Goal: Complete application form

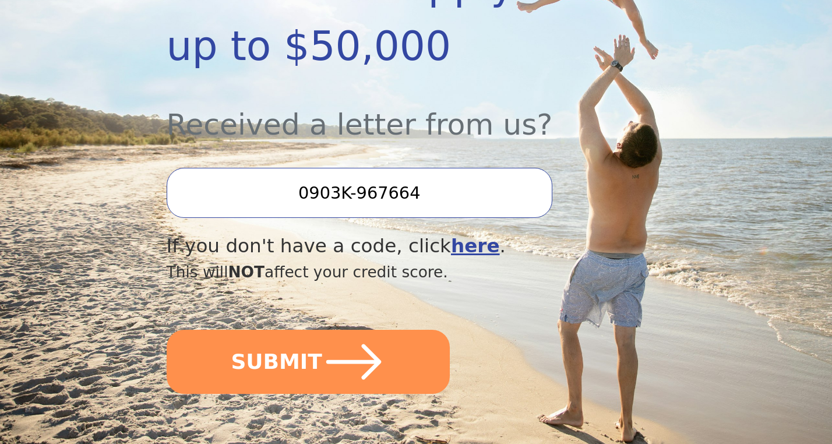
scroll to position [359, 0]
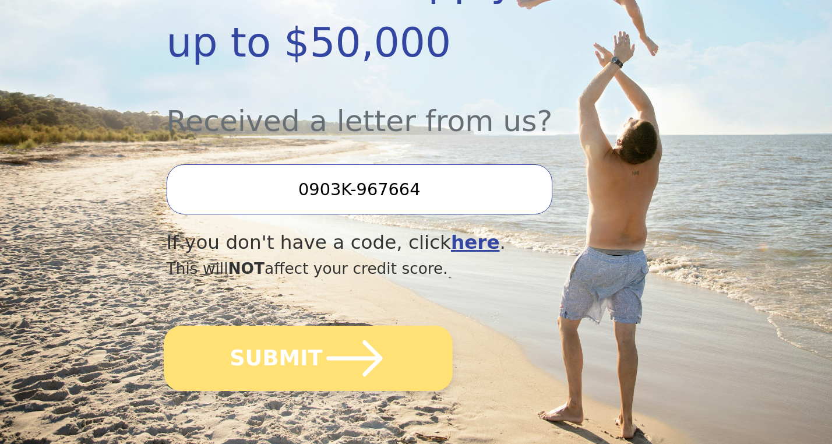
click at [334, 350] on icon "submit" at bounding box center [354, 358] width 64 height 64
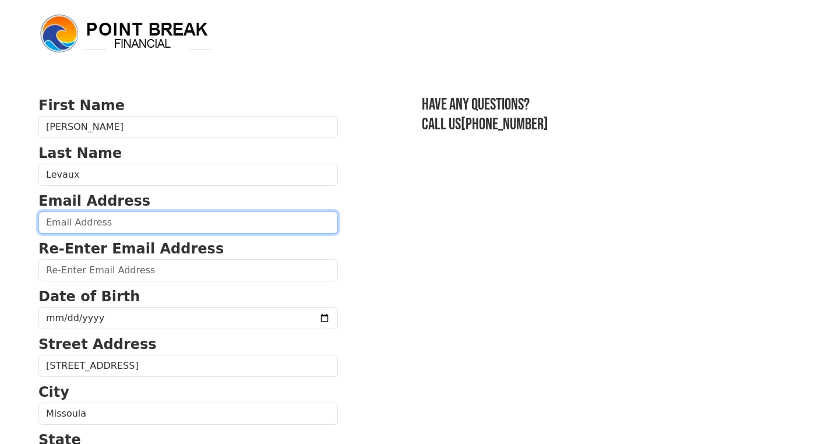
type input "[EMAIL_ADDRESS][US_STATE][DOMAIN_NAME]"
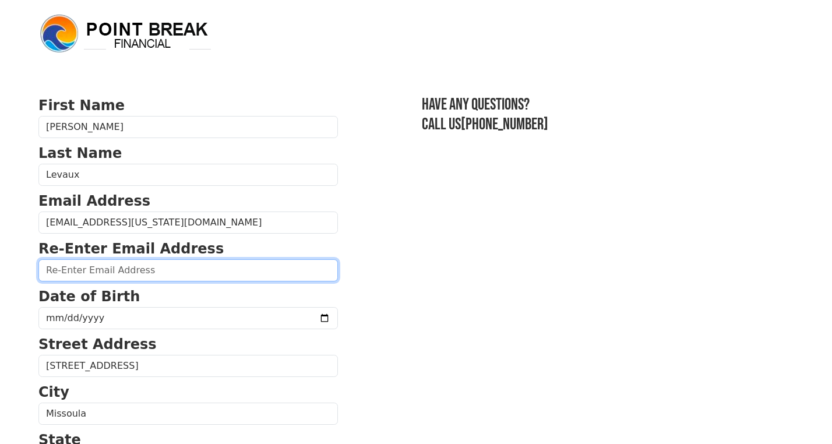
type input "[EMAIL_ADDRESS][US_STATE][DOMAIN_NAME]"
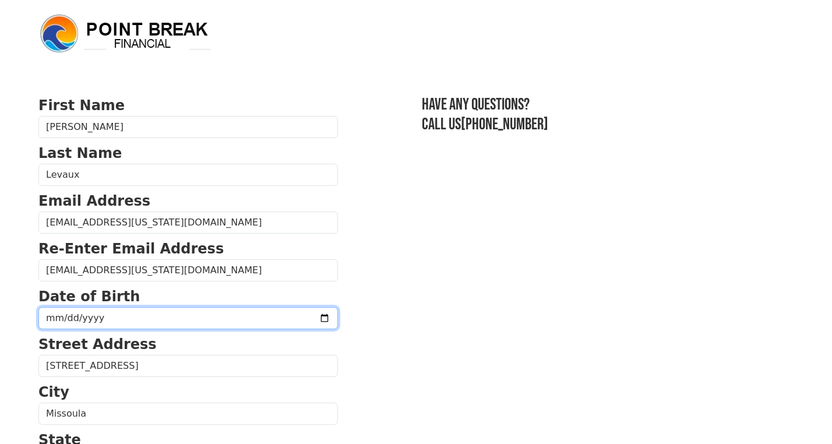
click at [80, 323] on input "date" at bounding box center [187, 318] width 299 height 22
type input "[DATE]"
click at [280, 319] on input "[DATE]" at bounding box center [187, 318] width 299 height 22
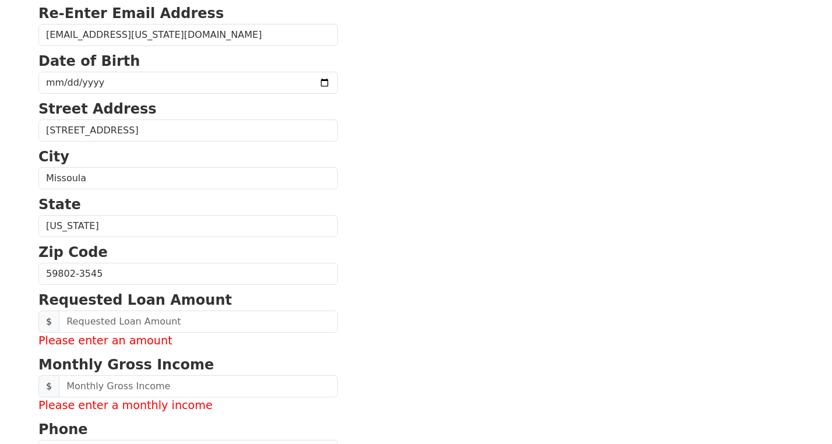
scroll to position [236, 0]
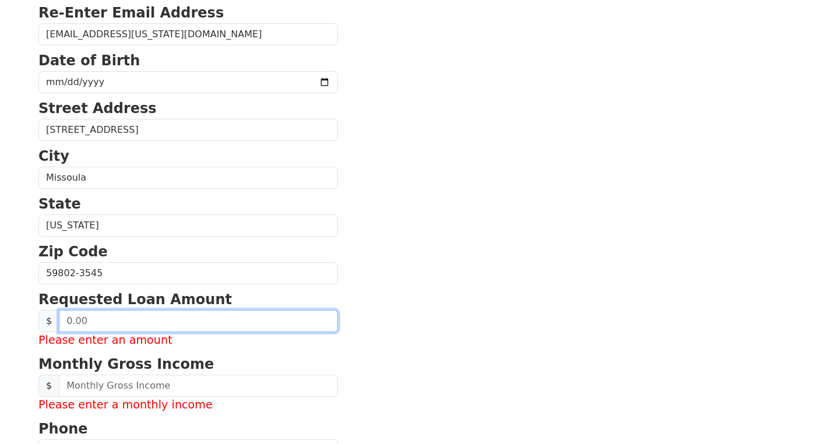
click at [188, 317] on input "text" at bounding box center [198, 321] width 279 height 22
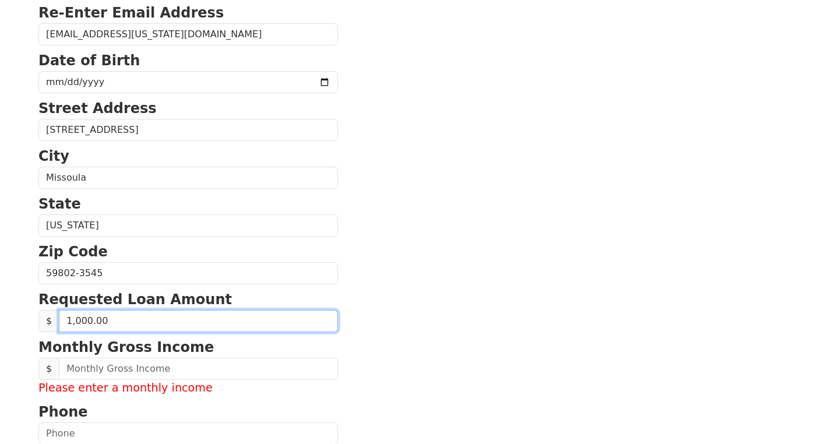
type input "10,000.00"
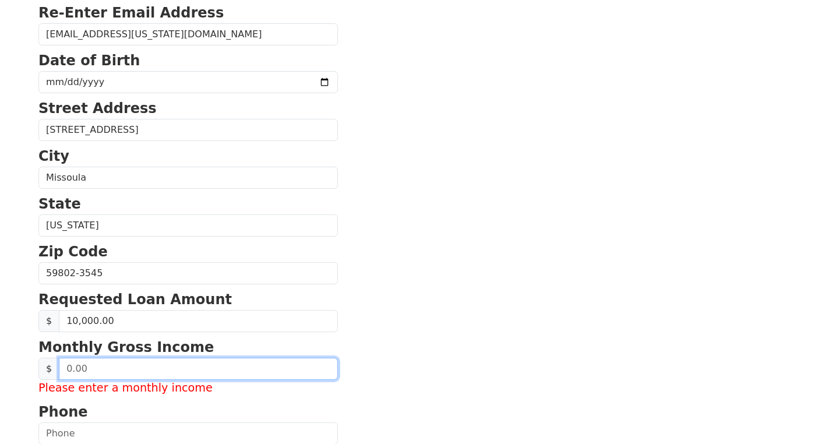
click at [139, 369] on input "text" at bounding box center [198, 369] width 279 height 22
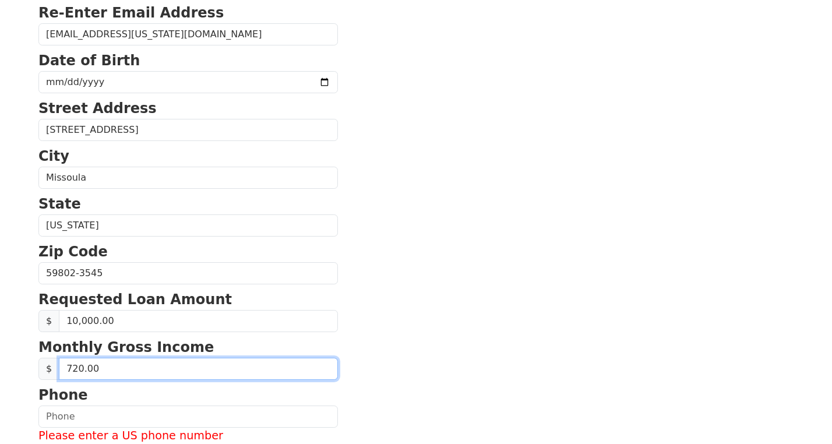
type input "7,200.00"
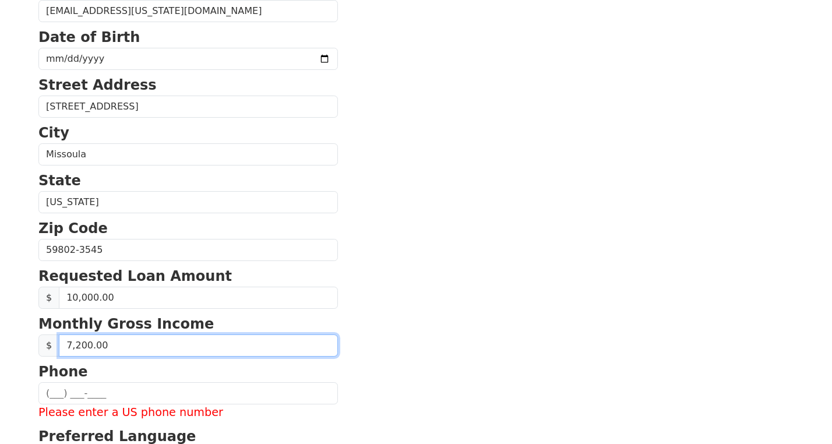
scroll to position [260, 0]
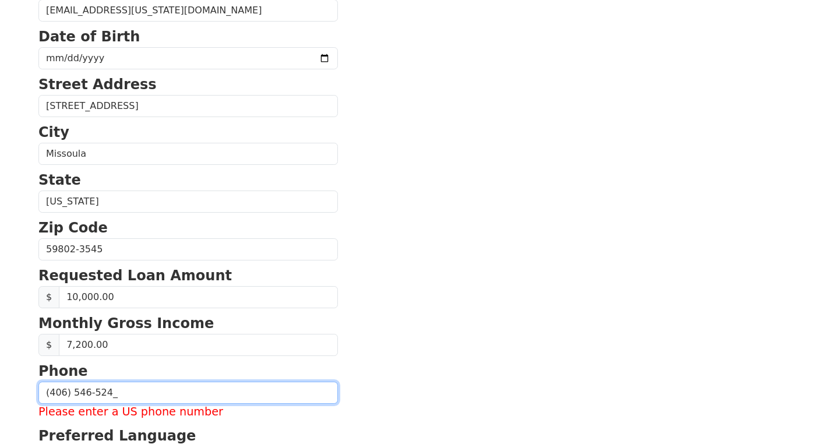
type input "[PHONE_NUMBER]"
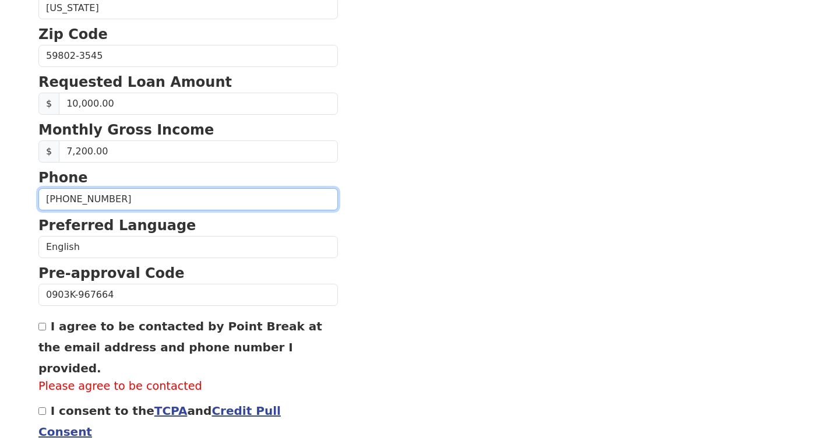
scroll to position [453, 0]
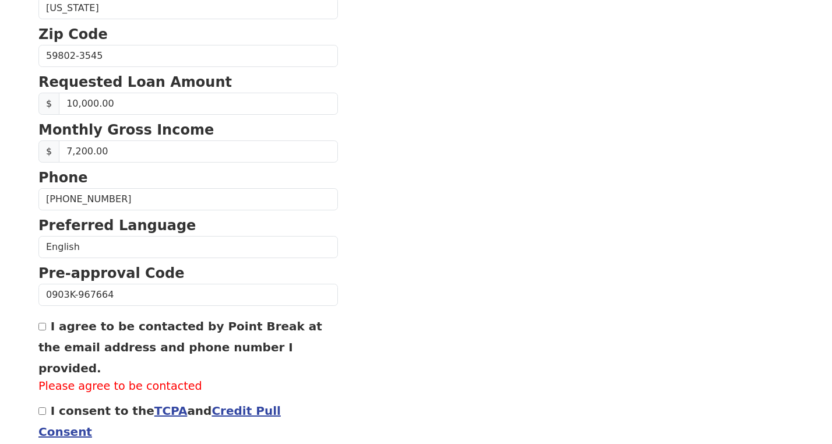
click at [45, 326] on input "I agree to be contacted by Point Break at the email address and phone number I …" at bounding box center [42, 327] width 8 height 8
checkbox input "true"
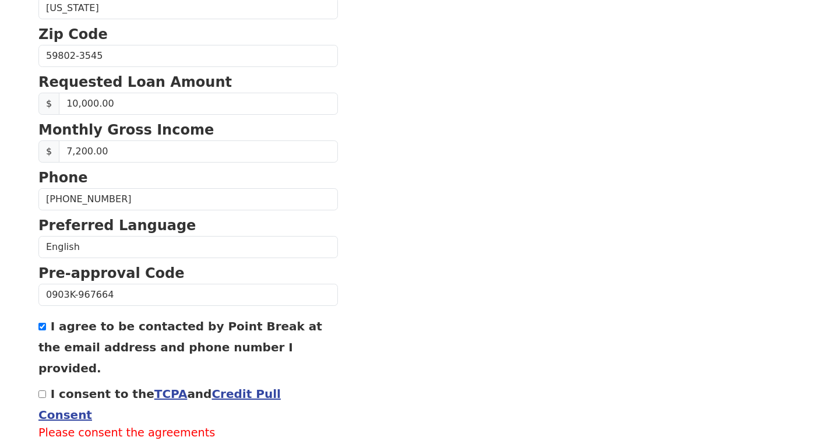
click at [43, 390] on input "I consent to the TCPA and Credit Pull Consent" at bounding box center [42, 394] width 8 height 8
checkbox input "true"
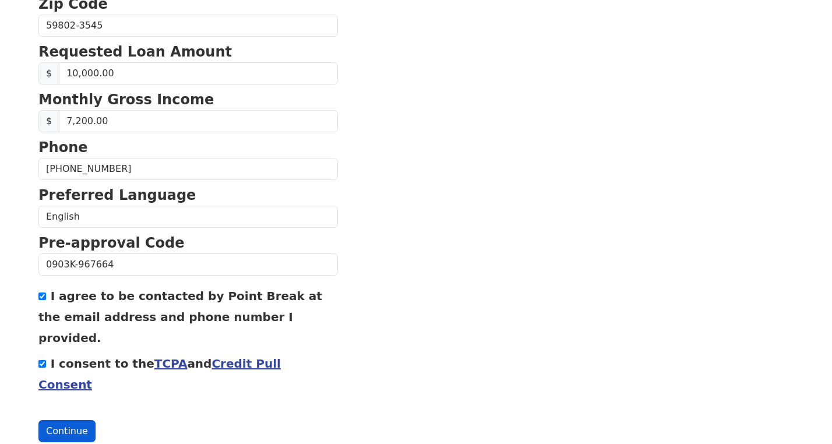
scroll to position [483, 0]
click at [65, 421] on button "Continue" at bounding box center [66, 432] width 57 height 22
